Goal: Navigation & Orientation: Find specific page/section

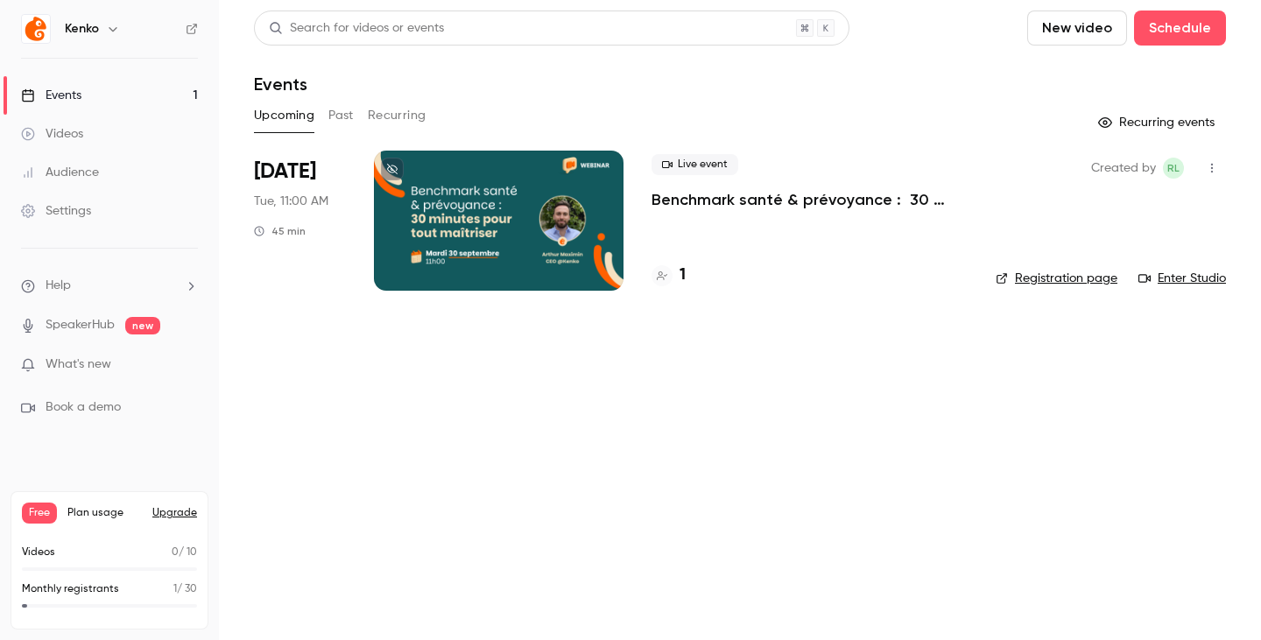
click at [184, 510] on button "Upgrade" at bounding box center [174, 513] width 45 height 14
click at [348, 108] on button "Past" at bounding box center [340, 116] width 25 height 28
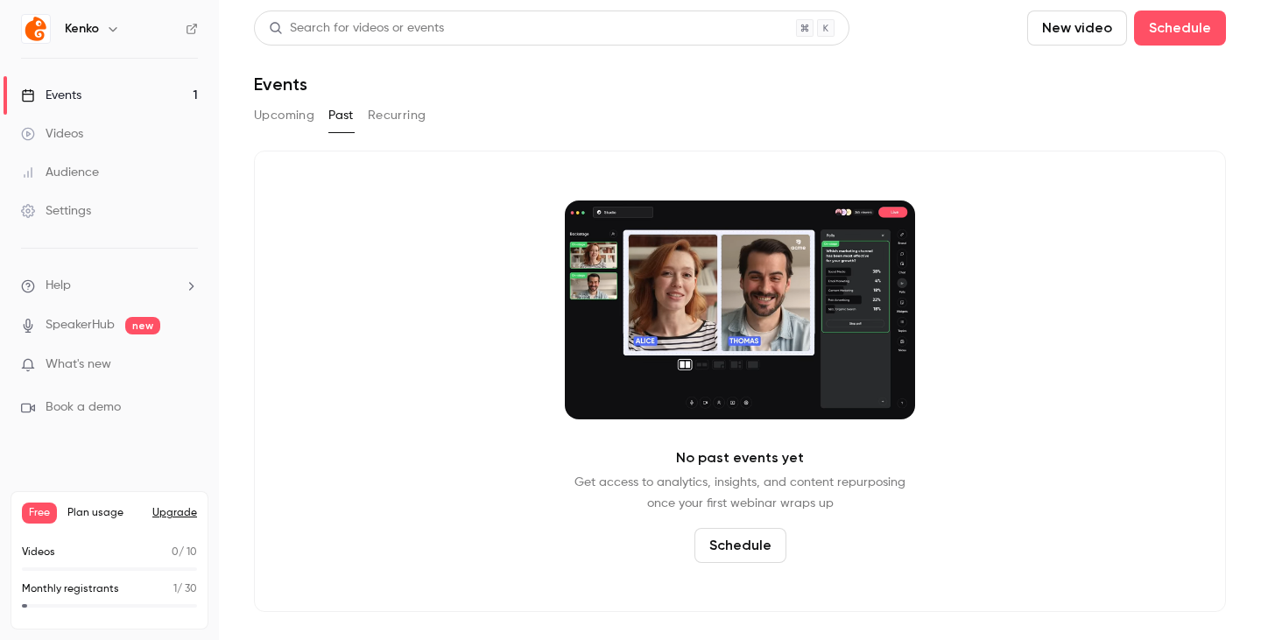
click at [411, 124] on button "Recurring" at bounding box center [397, 116] width 59 height 28
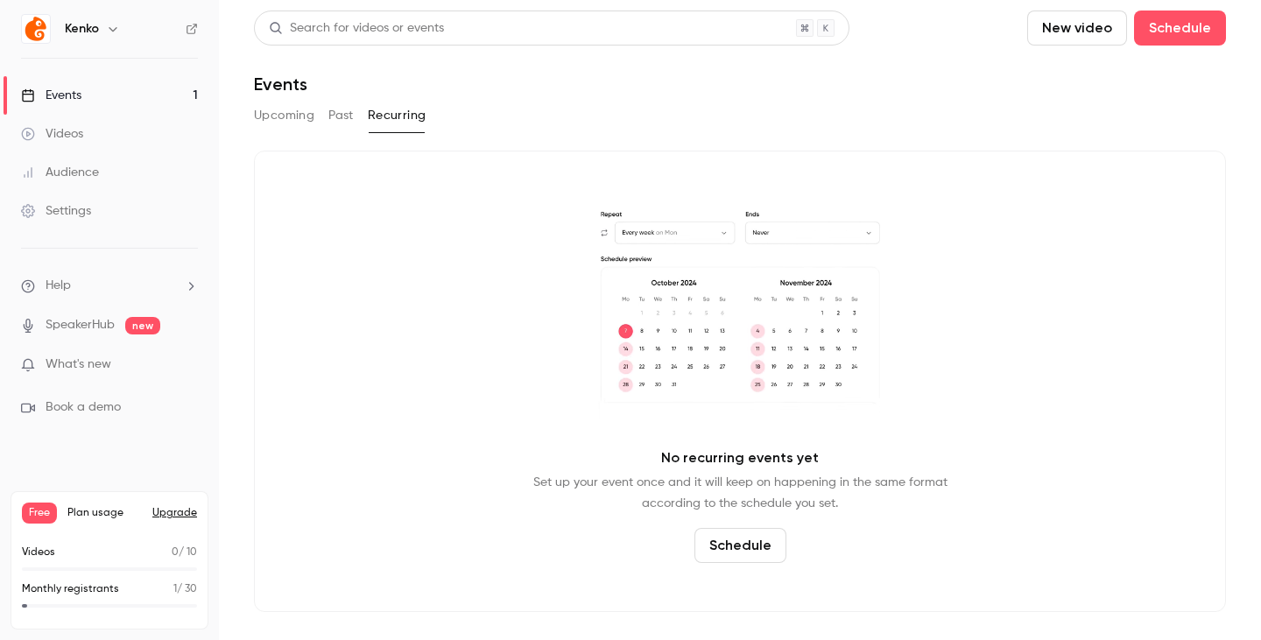
click at [288, 121] on button "Upcoming" at bounding box center [284, 116] width 60 height 28
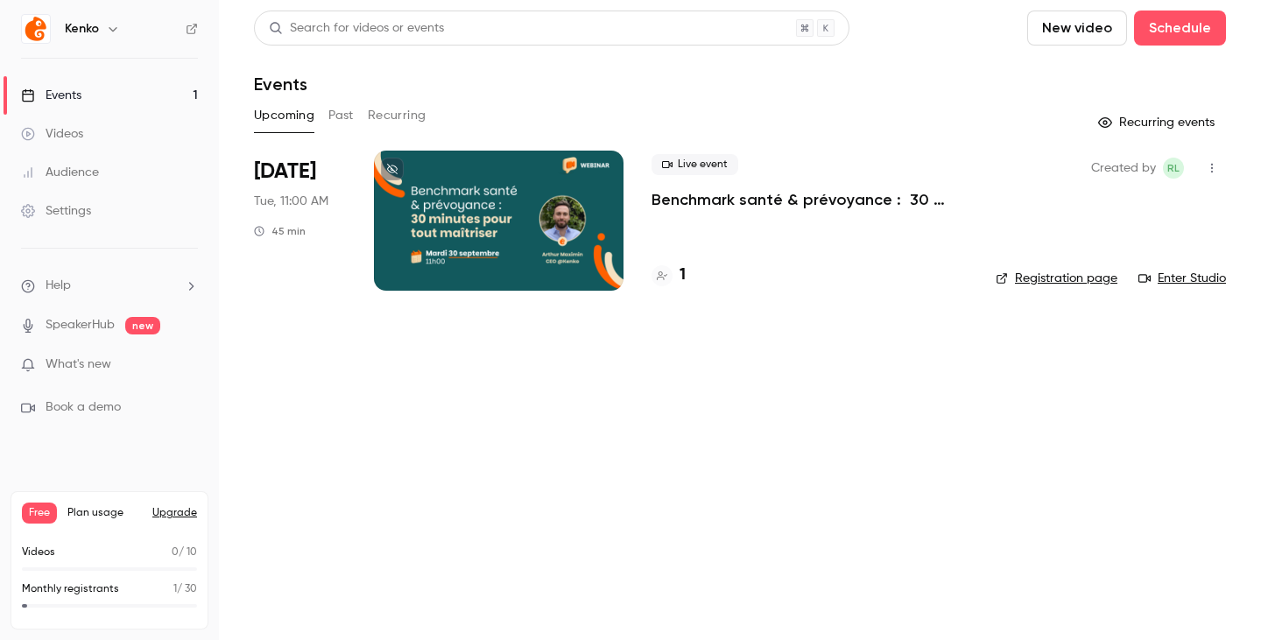
click at [177, 519] on button "Upgrade" at bounding box center [174, 513] width 45 height 14
